Goal: Transaction & Acquisition: Download file/media

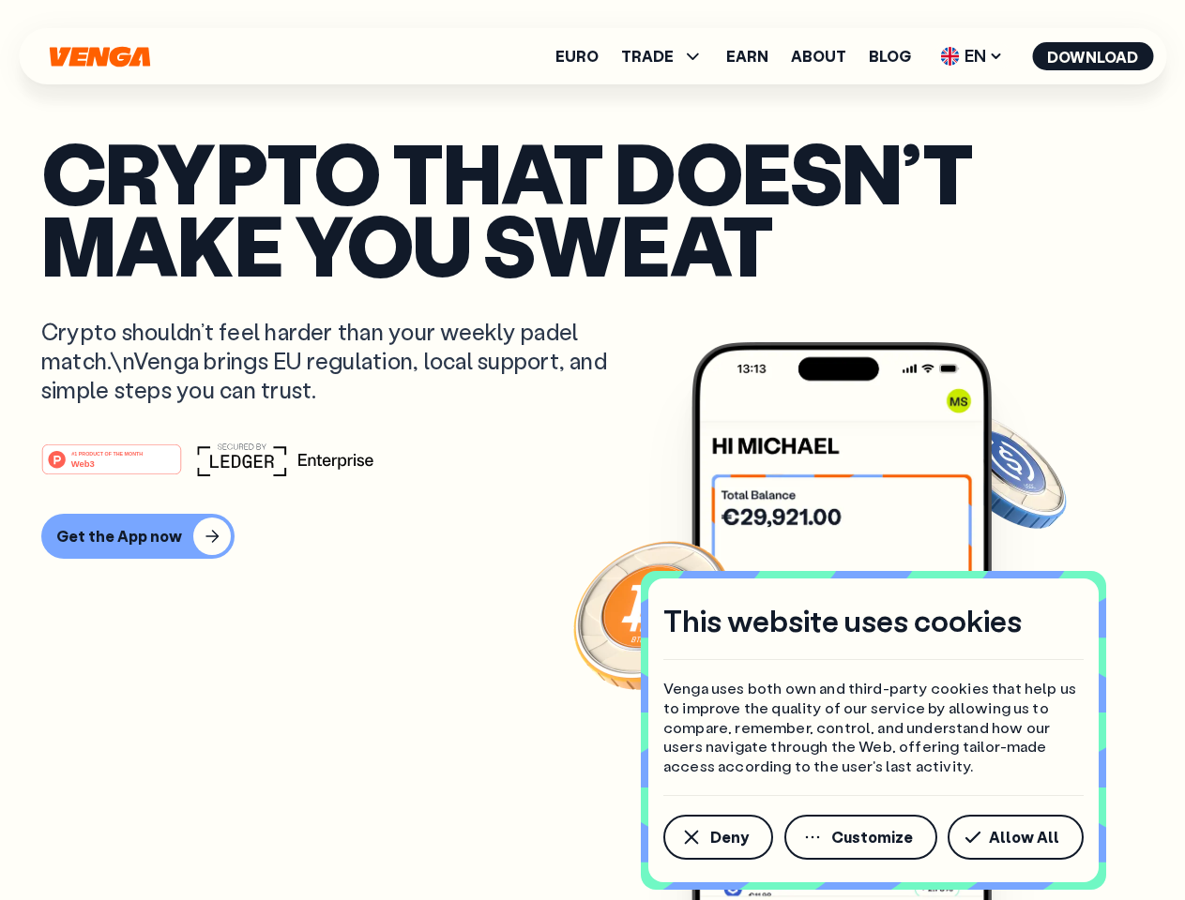
click at [592, 450] on div "#1 PRODUCT OF THE MONTH Web3" at bounding box center [592, 460] width 1102 height 34
click at [717, 838] on span "Deny" at bounding box center [729, 837] width 38 height 15
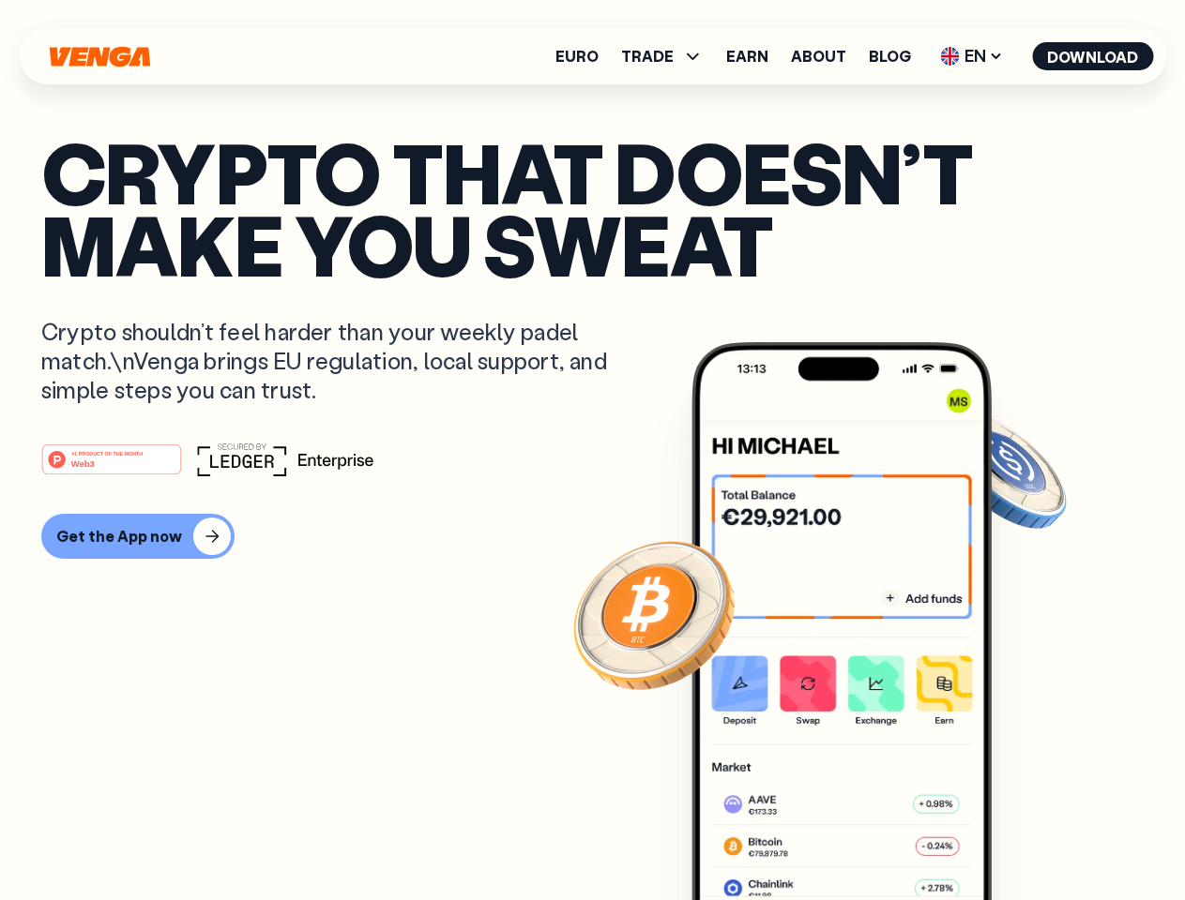
click at [862, 838] on img at bounding box center [841, 656] width 300 height 628
click at [1019, 838] on article "Crypto that doesn’t make you sweat Crypto shouldn’t feel harder than your weekl…" at bounding box center [592, 487] width 1102 height 703
click at [668, 56] on span "TRADE" at bounding box center [647, 56] width 53 height 15
click at [972, 56] on span "EN" at bounding box center [971, 56] width 76 height 30
click at [1093, 56] on button "Download" at bounding box center [1092, 56] width 121 height 28
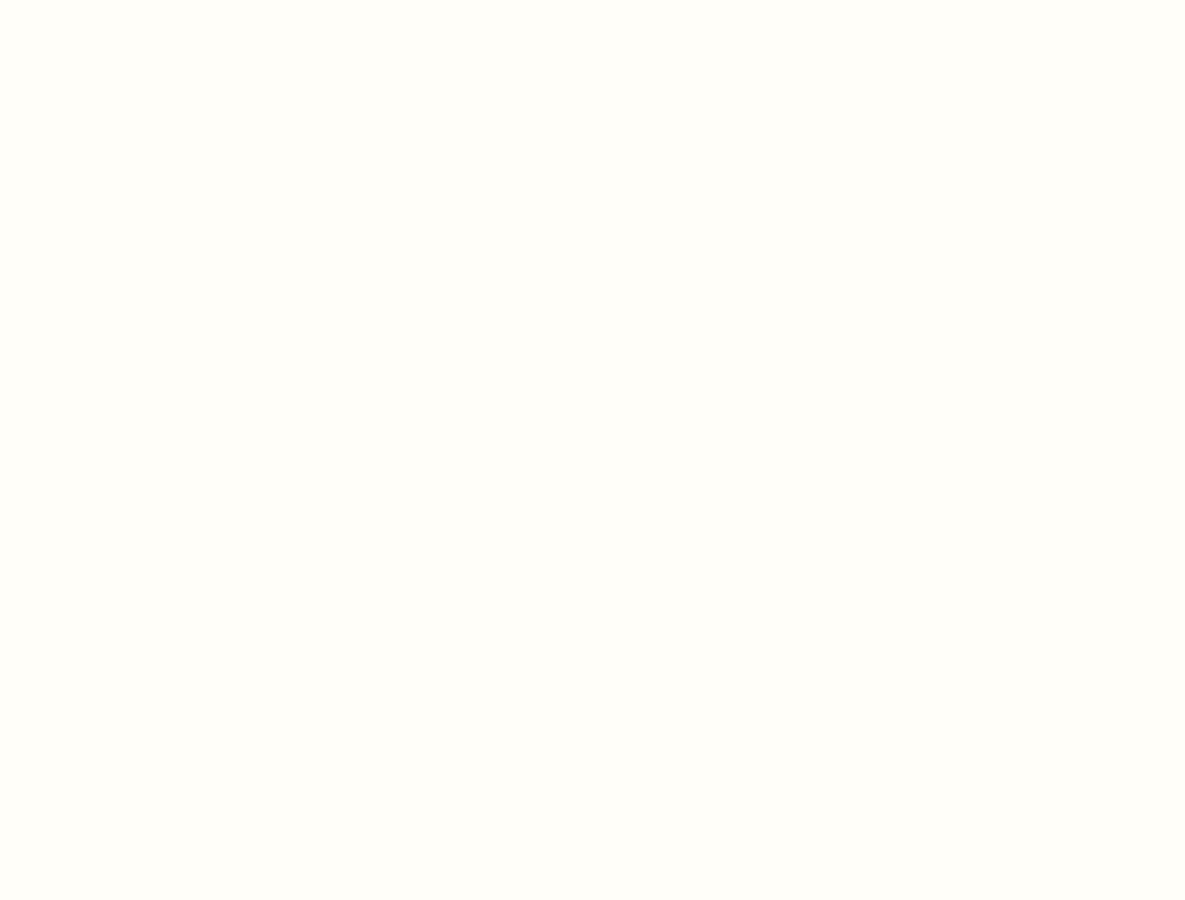
click at [135, 0] on html "This website uses cookies Venga uses both own and third-party cookies that help…" at bounding box center [592, 0] width 1185 height 0
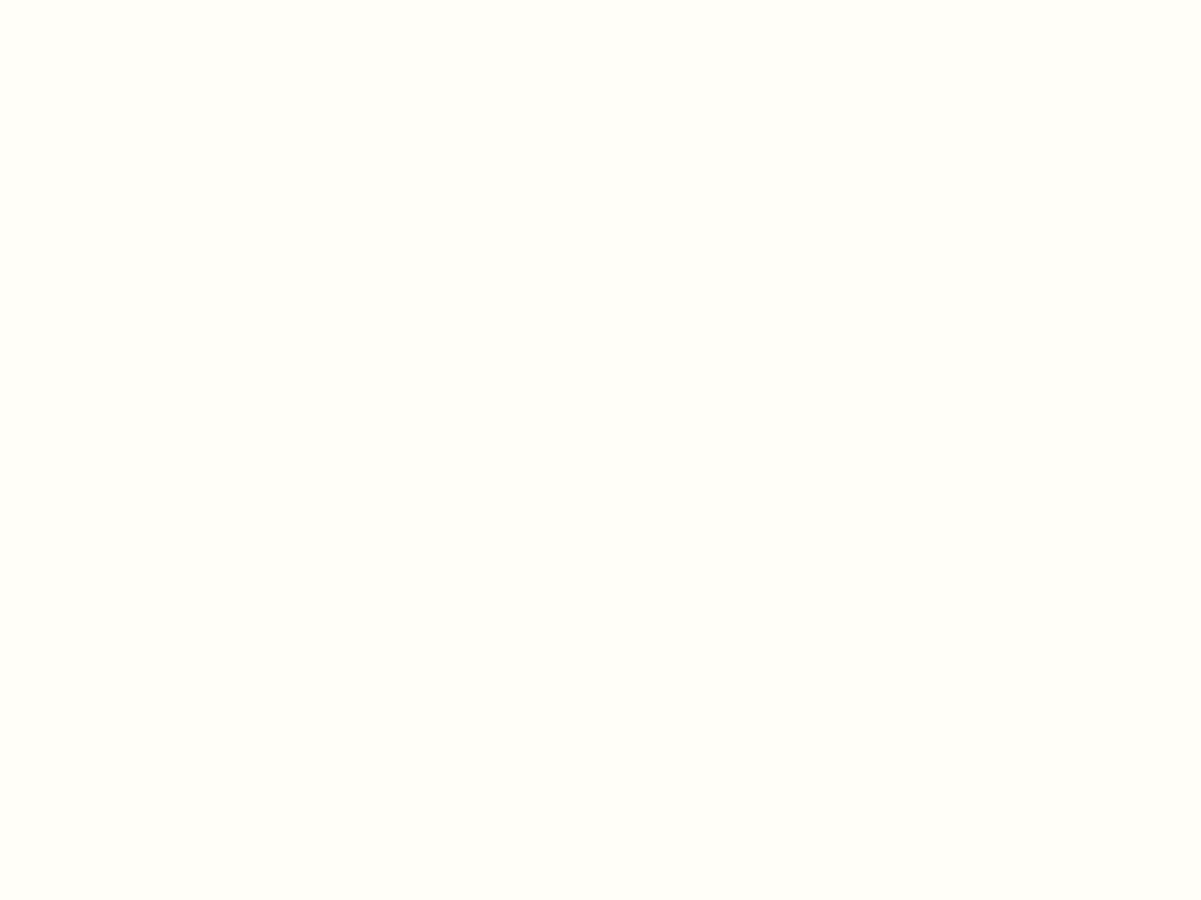
click at [114, 0] on html "This website uses cookies Venga uses both own and third-party cookies that help…" at bounding box center [600, 0] width 1201 height 0
